Goal: Navigation & Orientation: Find specific page/section

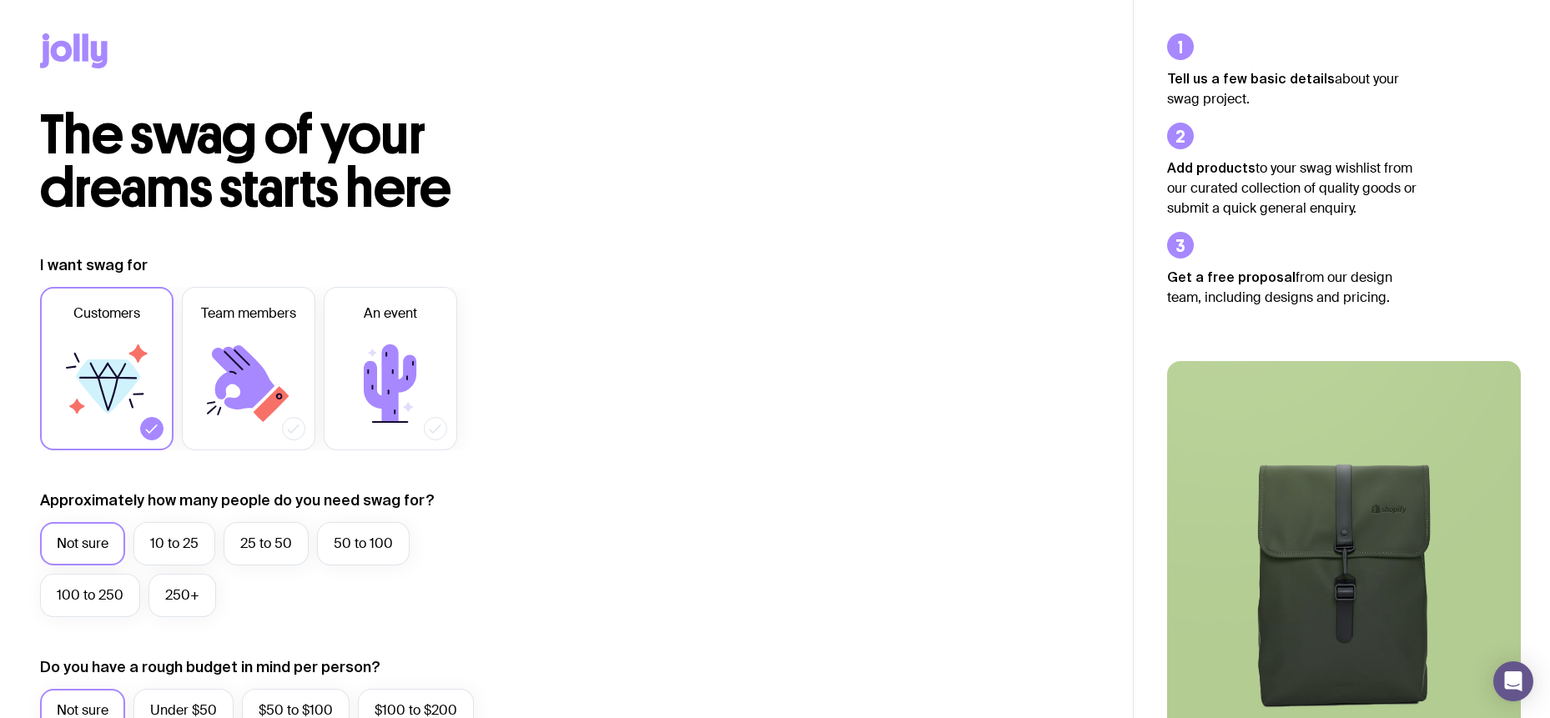
click at [73, 47] on icon at bounding box center [76, 47] width 6 height 28
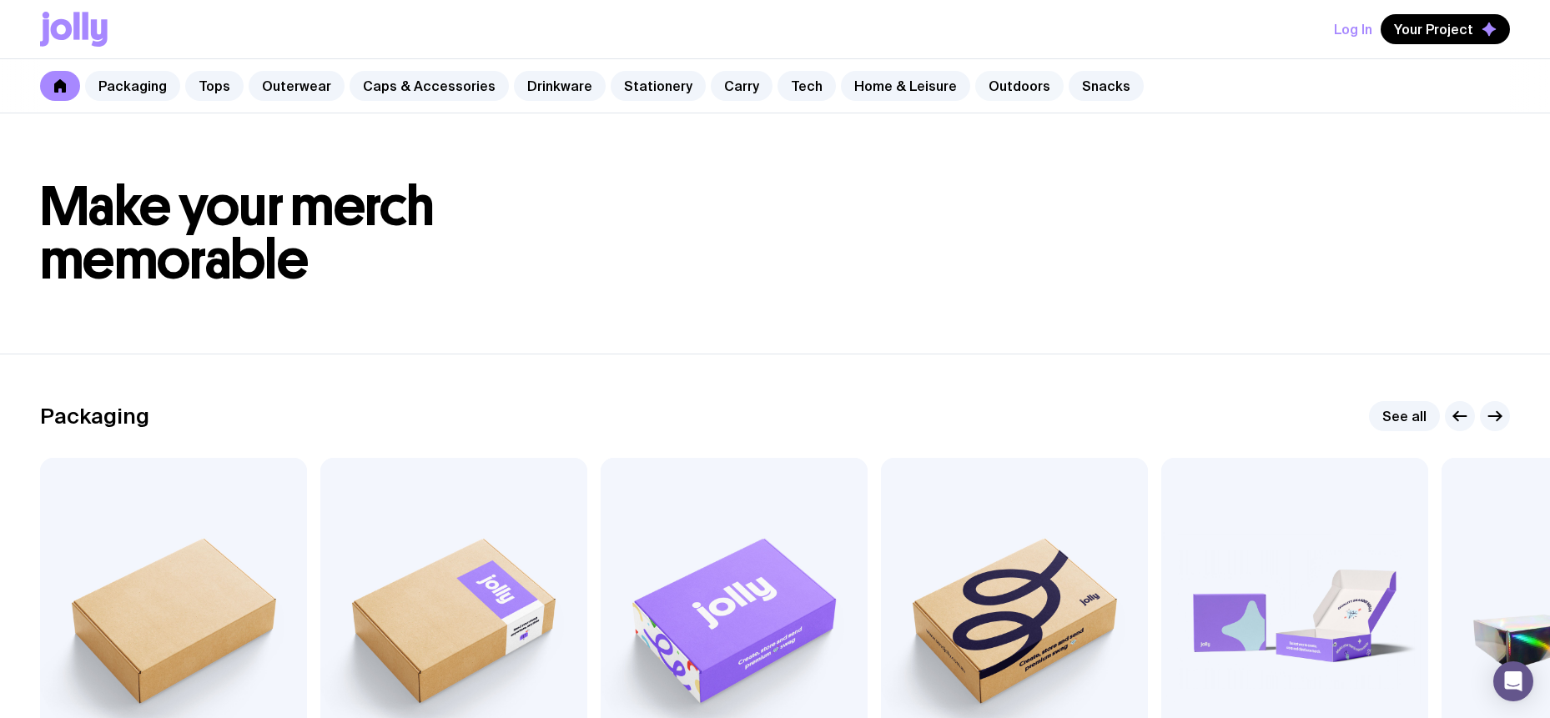
click at [975, 87] on link "Outdoors" at bounding box center [1019, 86] width 88 height 30
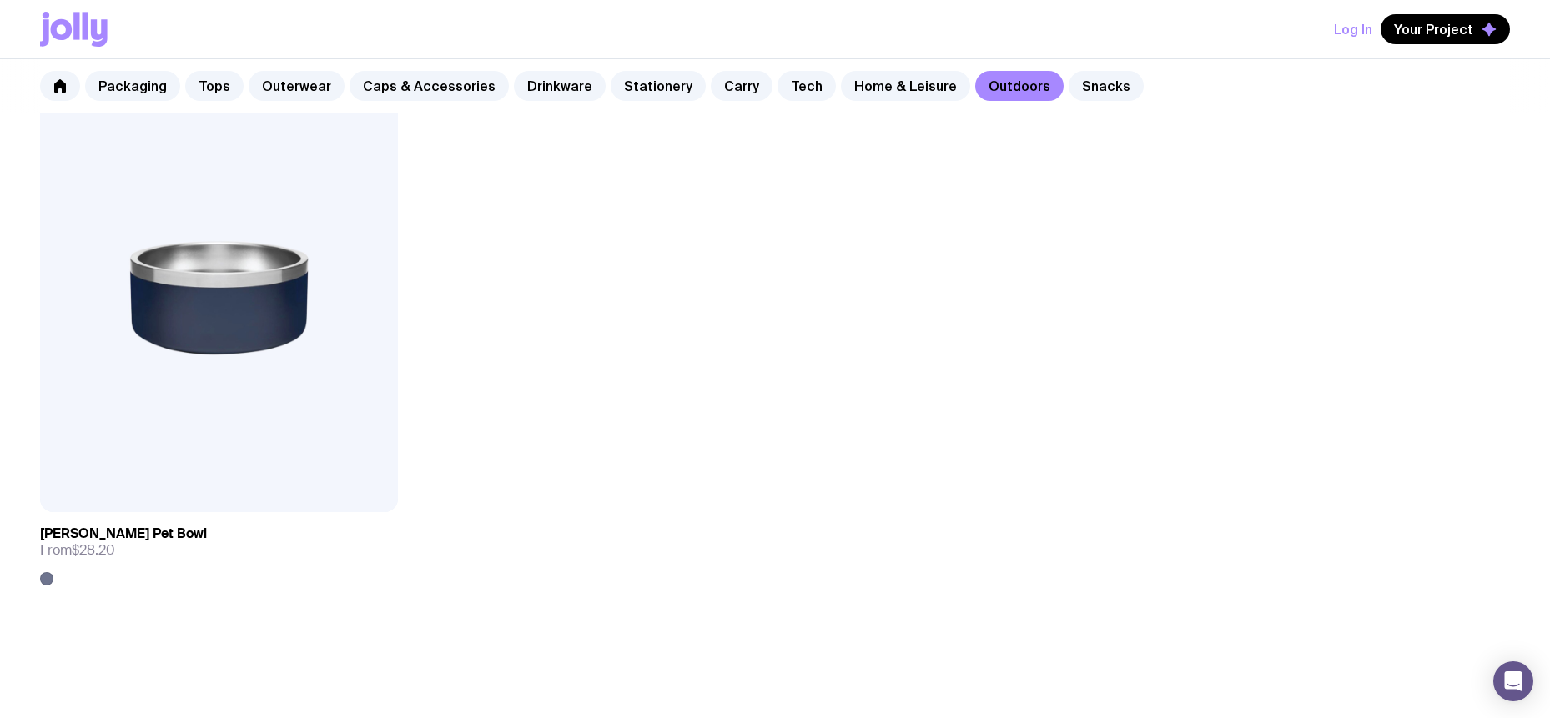
scroll to position [3241, 0]
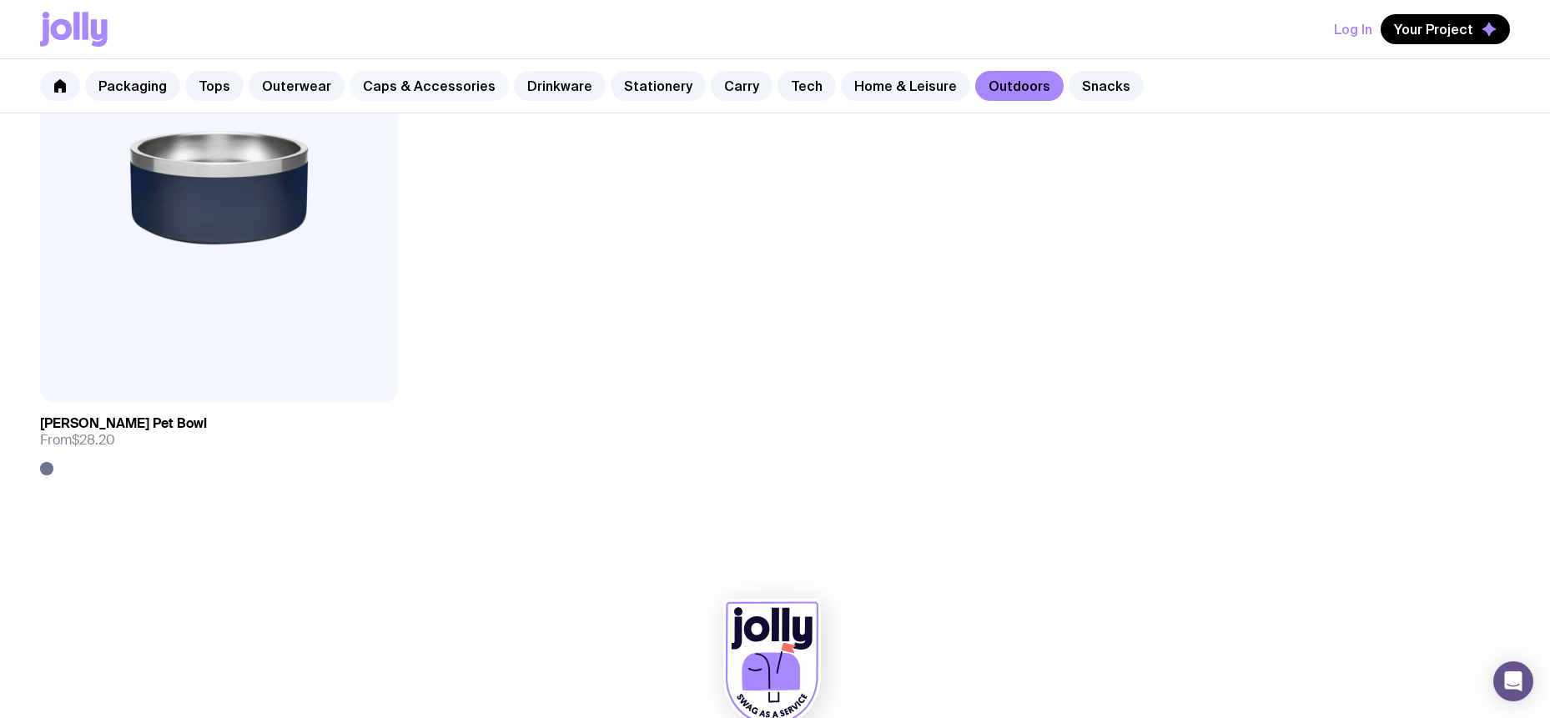
click at [405, 81] on link "Caps & Accessories" at bounding box center [429, 86] width 159 height 30
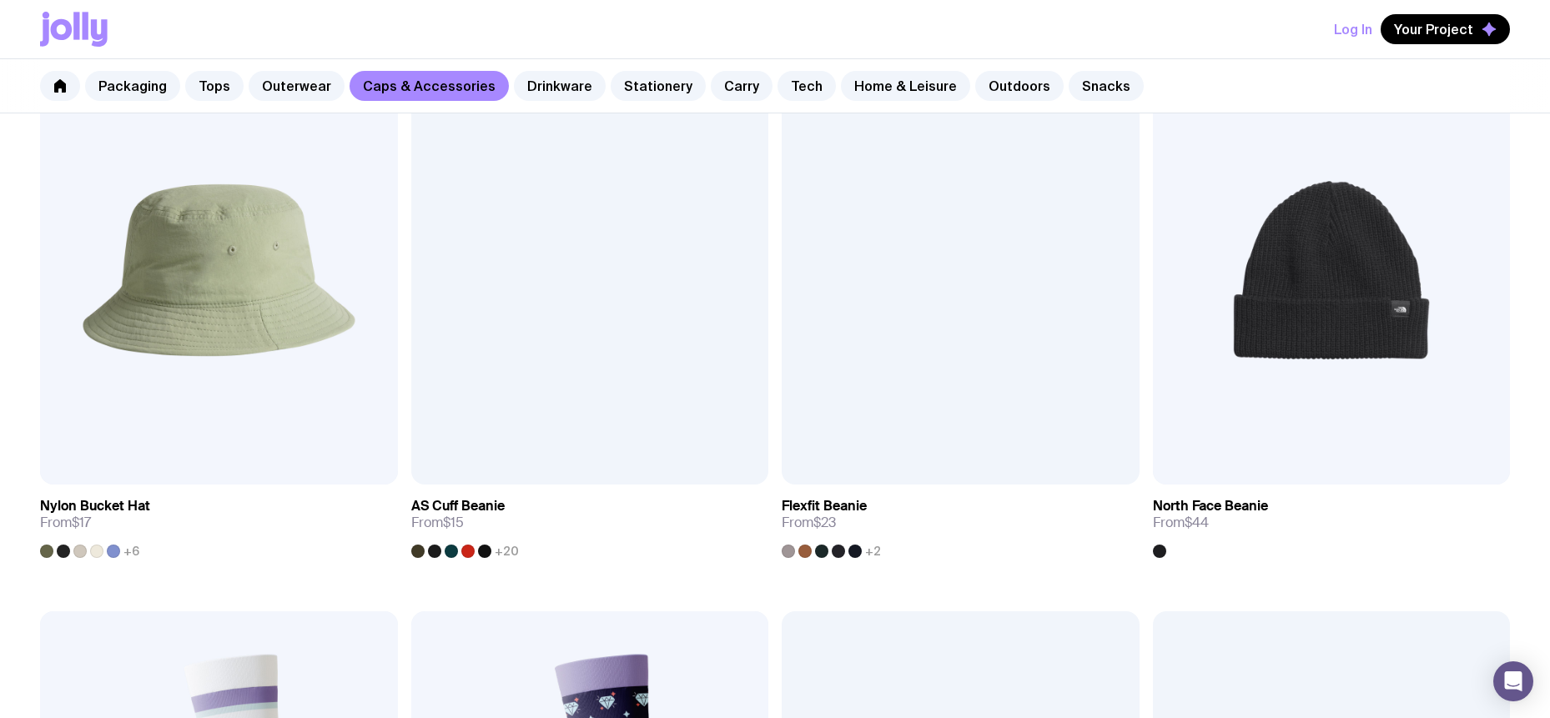
scroll to position [2336, 0]
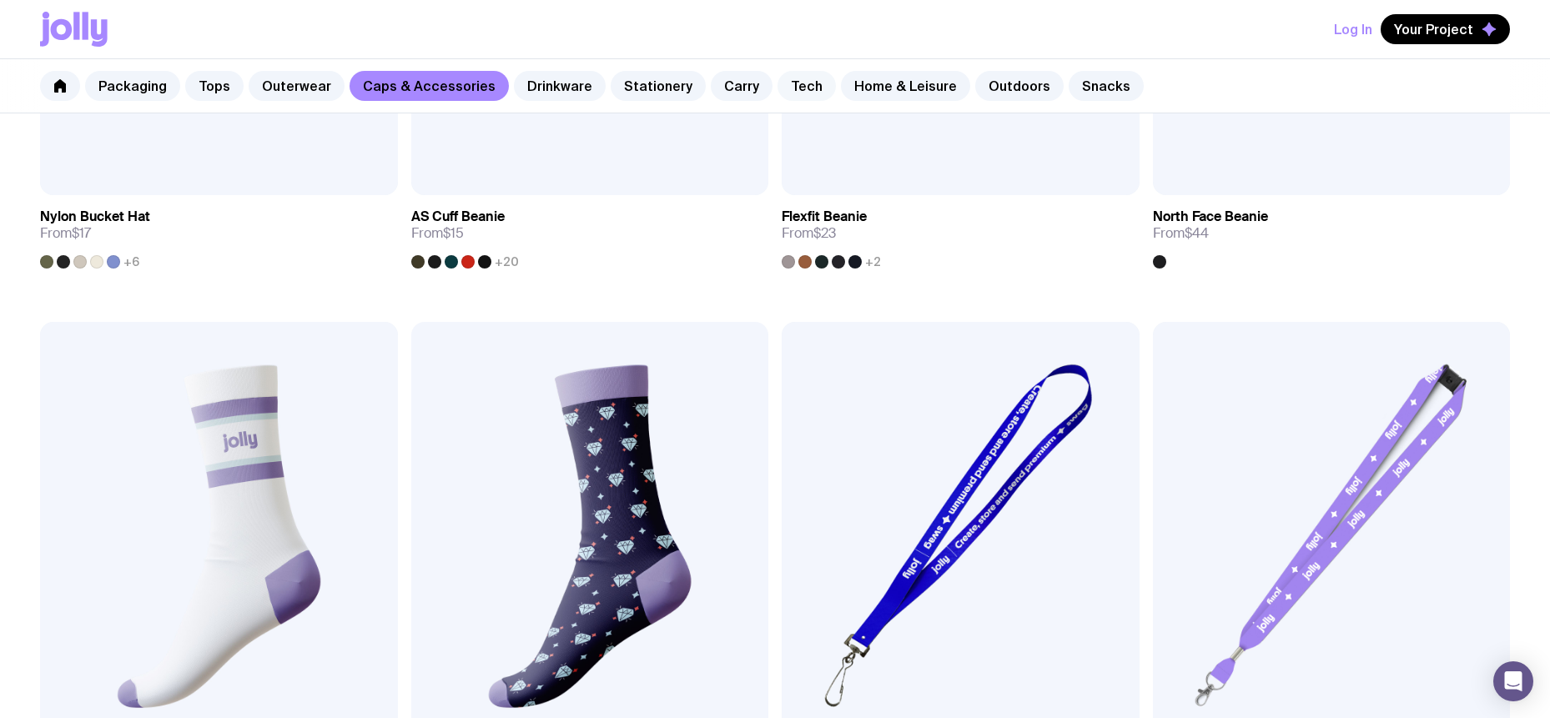
click at [778, 80] on link "Tech" at bounding box center [807, 86] width 58 height 30
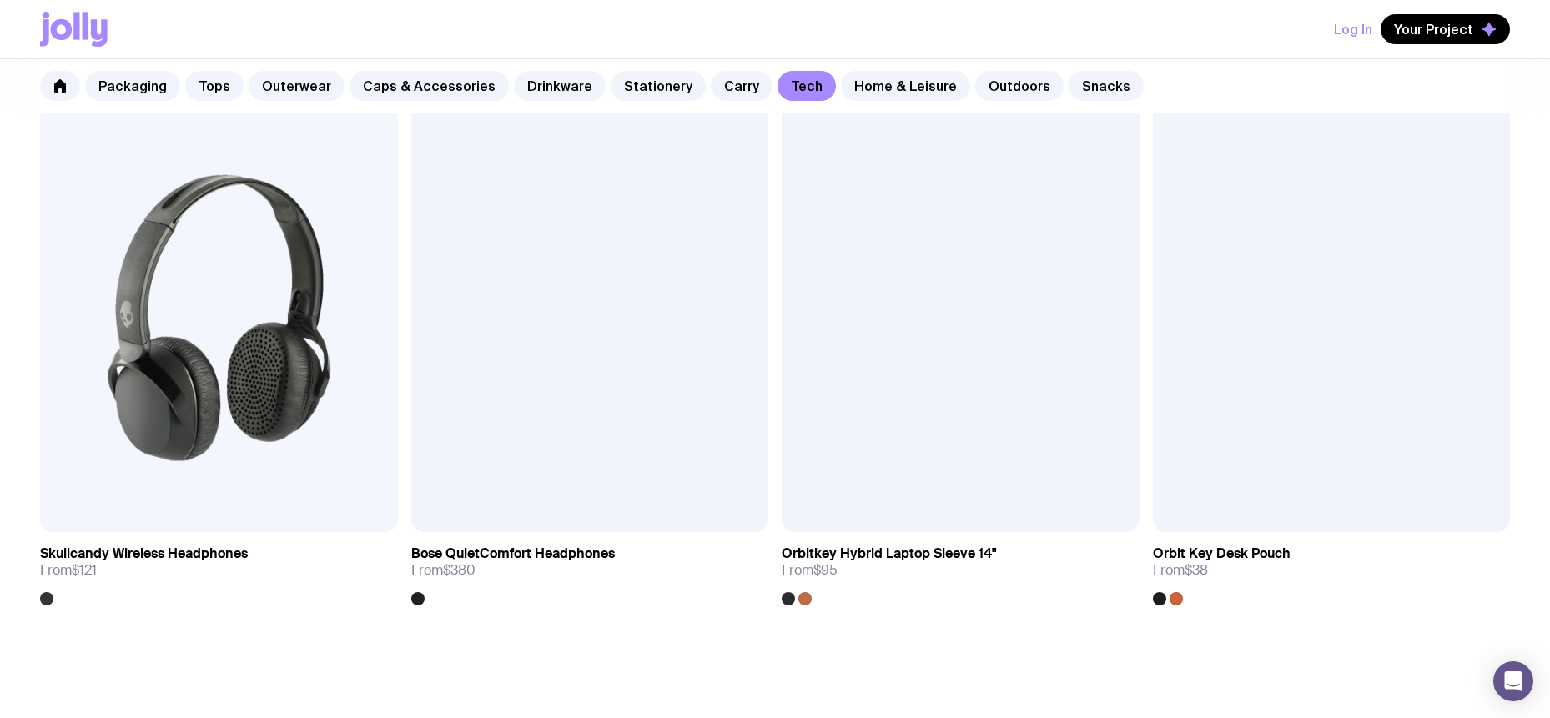
scroll to position [3790, 0]
